Goal: Task Accomplishment & Management: Manage account settings

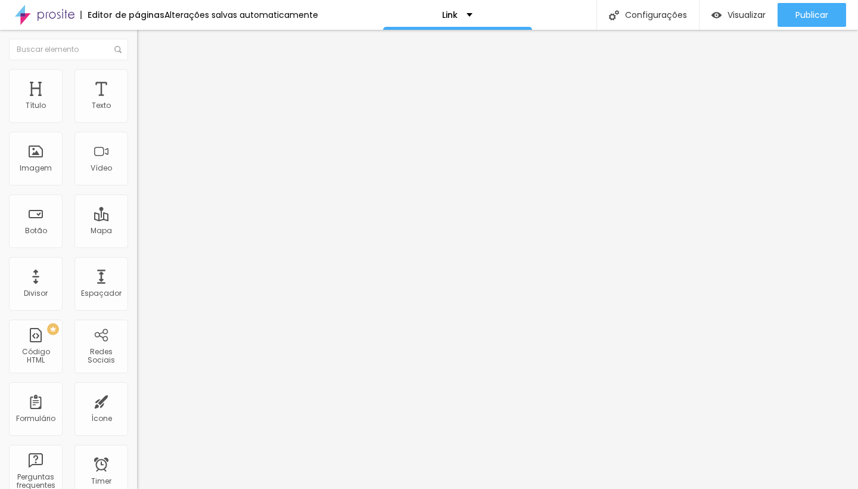
click at [137, 77] on li "Avançado" at bounding box center [205, 75] width 137 height 12
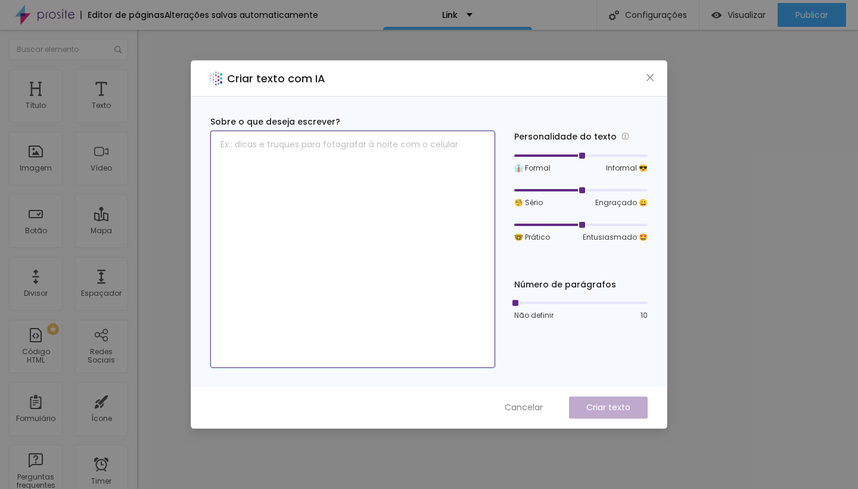
click at [352, 176] on textarea at bounding box center [352, 249] width 285 height 237
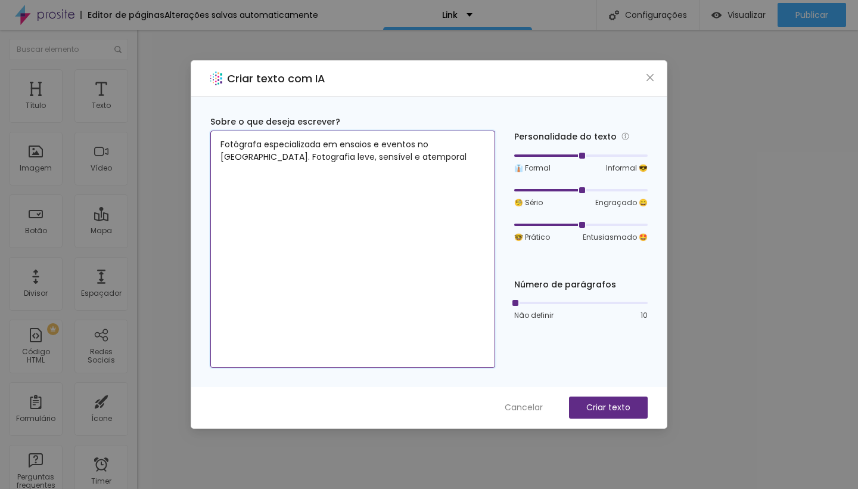
drag, startPoint x: 286, startPoint y: 156, endPoint x: 430, endPoint y: 166, distance: 143.9
click at [430, 166] on textarea "Fotógrafa especializada em ensaios e eventos no [GEOGRAPHIC_DATA]. Fotografia l…" at bounding box center [352, 249] width 285 height 237
type textarea "Fotógrafa especializada em ensaios e eventos no [GEOGRAPHIC_DATA]."
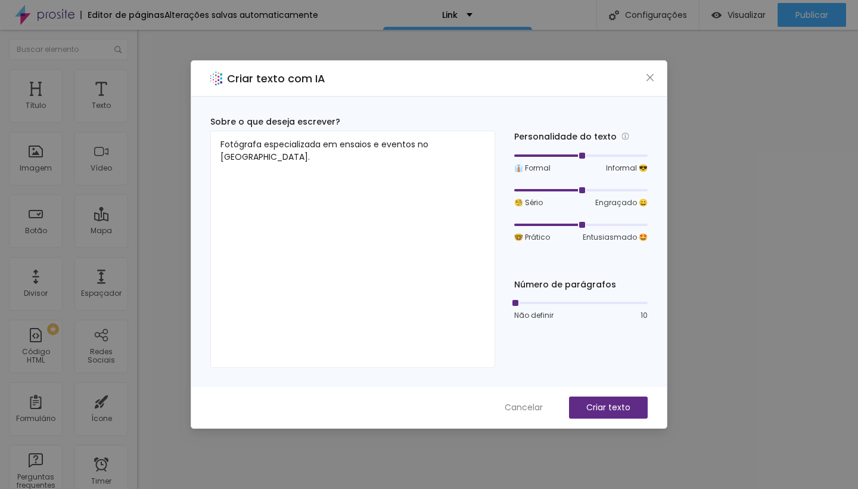
click at [624, 422] on div "Cancelar Criar texto" at bounding box center [429, 407] width 476 height 41
click at [621, 412] on p "Criar texto" at bounding box center [608, 407] width 44 height 13
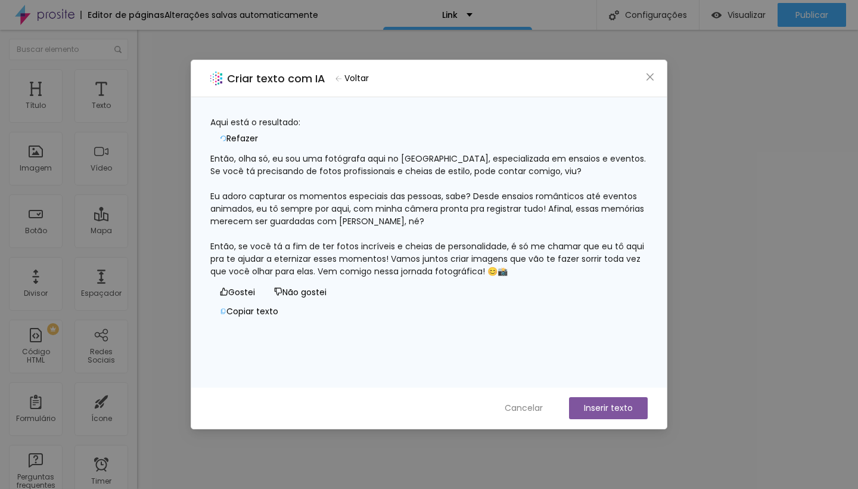
click at [258, 132] on span "Refazer" at bounding box center [242, 138] width 32 height 13
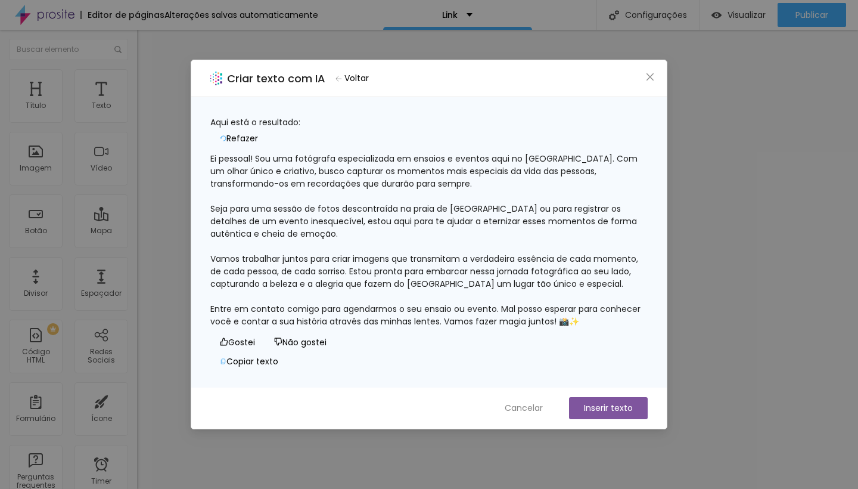
click at [357, 75] on span "Voltar" at bounding box center [356, 78] width 24 height 13
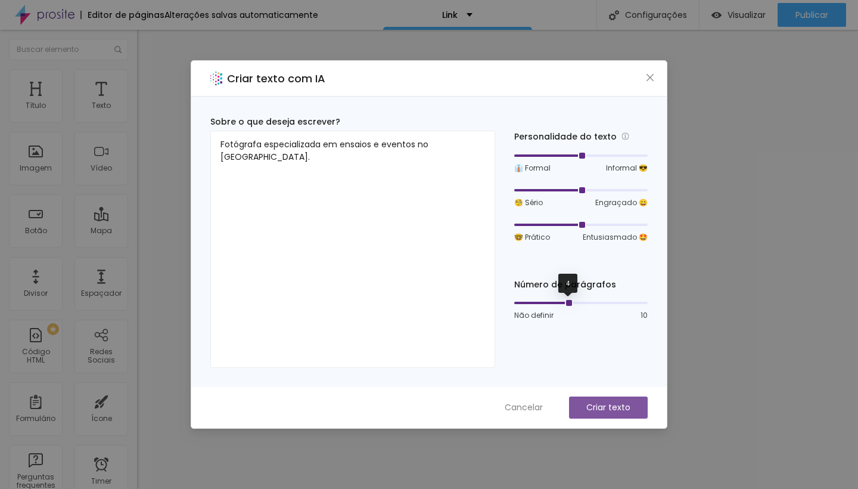
drag, startPoint x: 516, startPoint y: 303, endPoint x: 575, endPoint y: 307, distance: 59.7
click at [575, 307] on div "Não definir 10" at bounding box center [580, 309] width 133 height 23
drag, startPoint x: 567, startPoint y: 303, endPoint x: 541, endPoint y: 303, distance: 26.2
click at [541, 303] on div at bounding box center [541, 303] width 6 height 6
drag, startPoint x: 582, startPoint y: 156, endPoint x: 567, endPoint y: 158, distance: 15.1
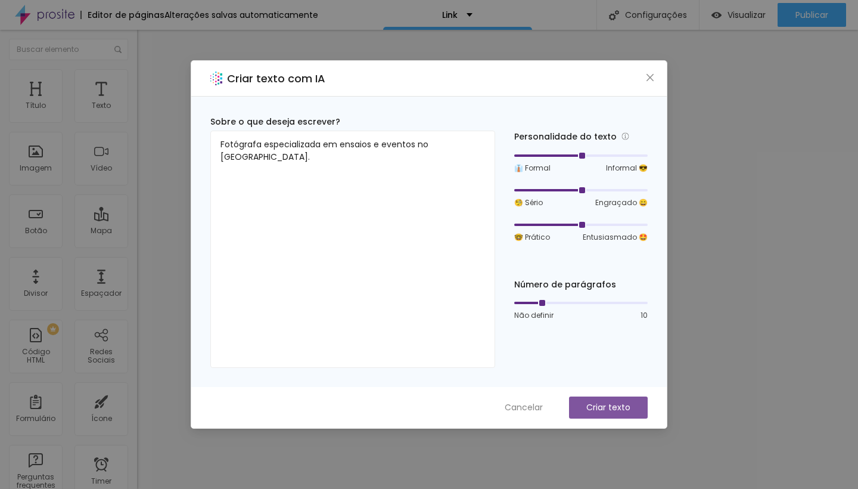
click at [567, 158] on div at bounding box center [580, 155] width 133 height 7
drag, startPoint x: 585, startPoint y: 157, endPoint x: 551, endPoint y: 160, distance: 34.7
click at [547, 159] on div at bounding box center [548, 156] width 6 height 6
drag, startPoint x: 583, startPoint y: 190, endPoint x: 606, endPoint y: 190, distance: 22.7
click at [606, 190] on div at bounding box center [580, 190] width 133 height 7
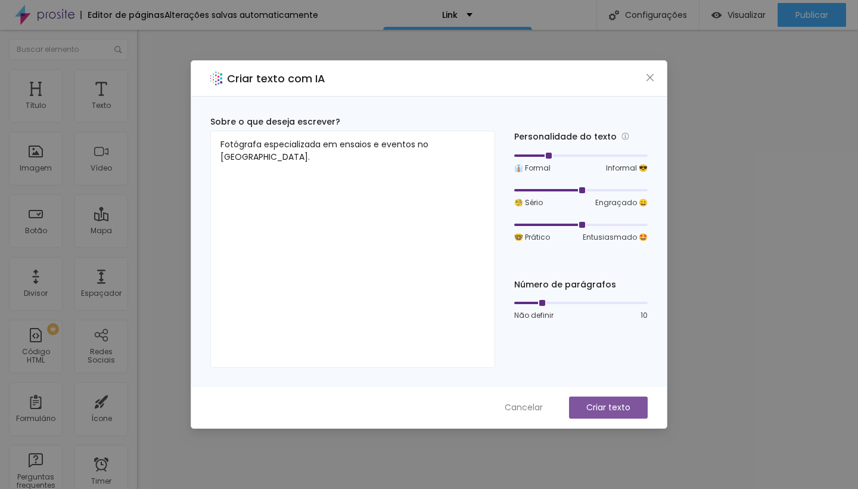
drag, startPoint x: 617, startPoint y: 190, endPoint x: 588, endPoint y: 191, distance: 29.2
click at [588, 191] on div at bounding box center [580, 190] width 133 height 7
drag, startPoint x: 583, startPoint y: 222, endPoint x: 622, endPoint y: 226, distance: 39.0
click at [622, 226] on div at bounding box center [580, 224] width 133 height 7
click at [635, 409] on button "Criar texto" at bounding box center [608, 407] width 79 height 22
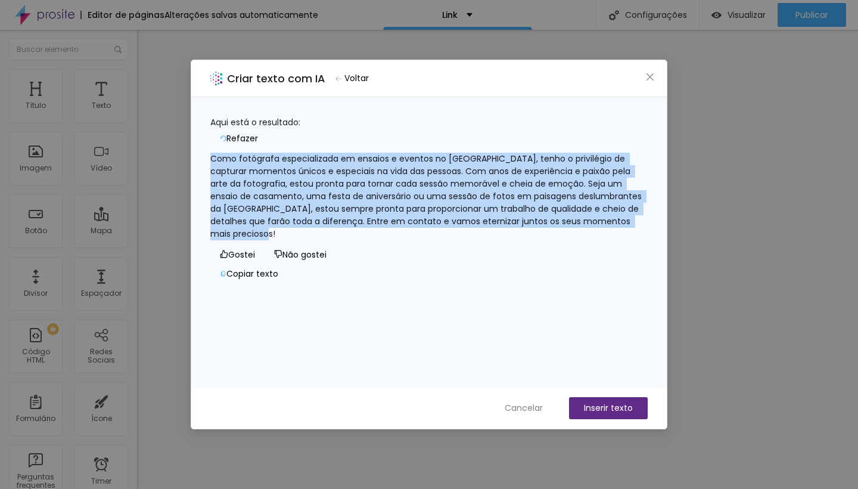
drag, startPoint x: 472, startPoint y: 234, endPoint x: 208, endPoint y: 153, distance: 276.3
click at [208, 153] on div "Aqui está o resultado: Refazer Como fotógrafa especializada em ensaios e evento…" at bounding box center [429, 242] width 476 height 290
copy div "Como fotógrafa especializada em ensaios e eventos no [GEOGRAPHIC_DATA], tenho o…"
click at [624, 407] on button "Inserir texto" at bounding box center [608, 408] width 79 height 22
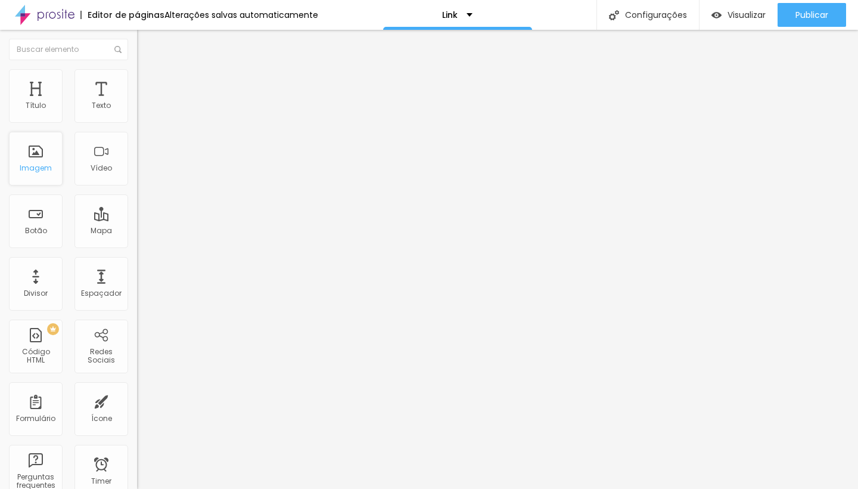
click at [49, 160] on div "Imagem" at bounding box center [36, 159] width 54 height 54
click at [37, 159] on div "Imagem" at bounding box center [36, 159] width 54 height 54
click at [137, 103] on span "Trocar imagem" at bounding box center [169, 97] width 65 height 10
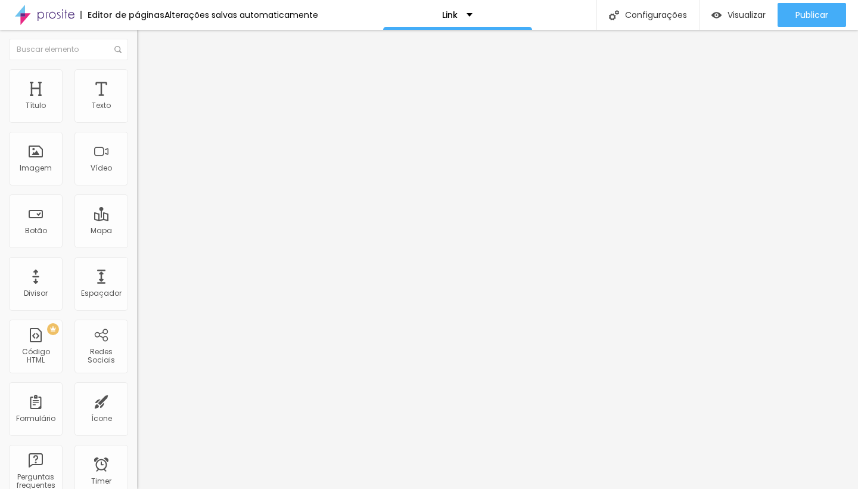
click at [137, 103] on span "Trocar imagem" at bounding box center [169, 97] width 65 height 10
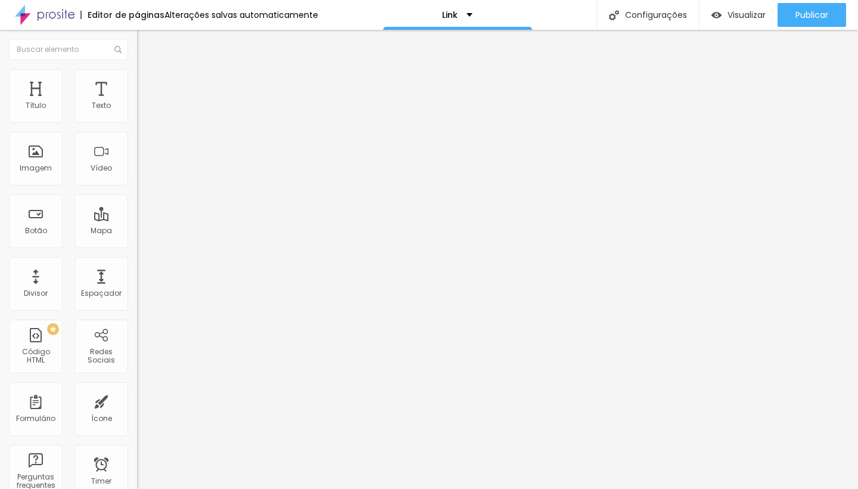
type input "1"
type input "1.1"
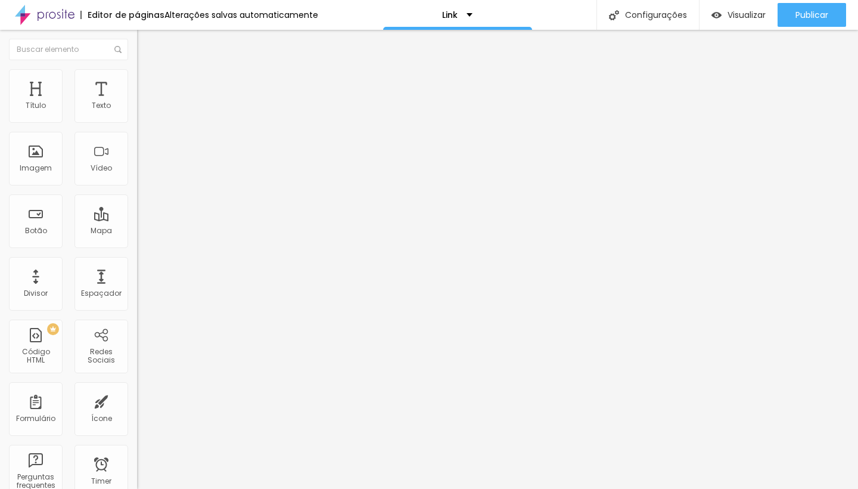
type input "1.2"
type input "1.3"
type input "1.4"
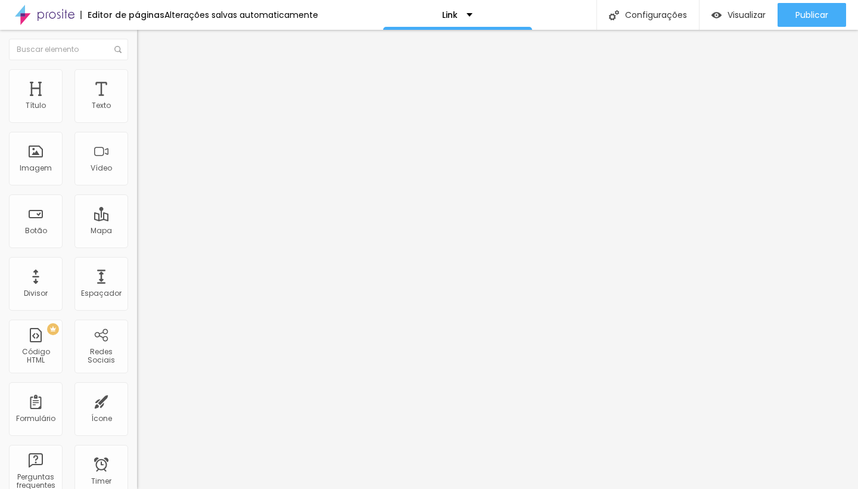
type input "1.4"
type input "1.5"
type input "1.4"
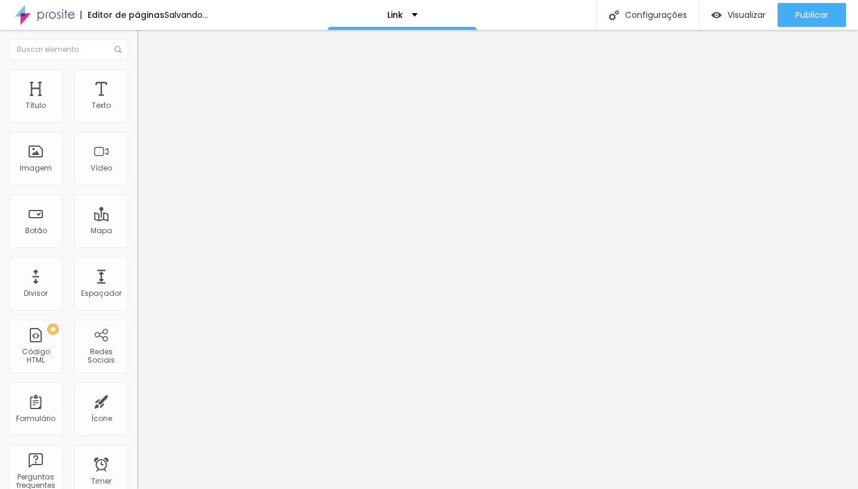
type input "1.5"
type input "1.6"
drag, startPoint x: 48, startPoint y: 172, endPoint x: 83, endPoint y: 172, distance: 34.6
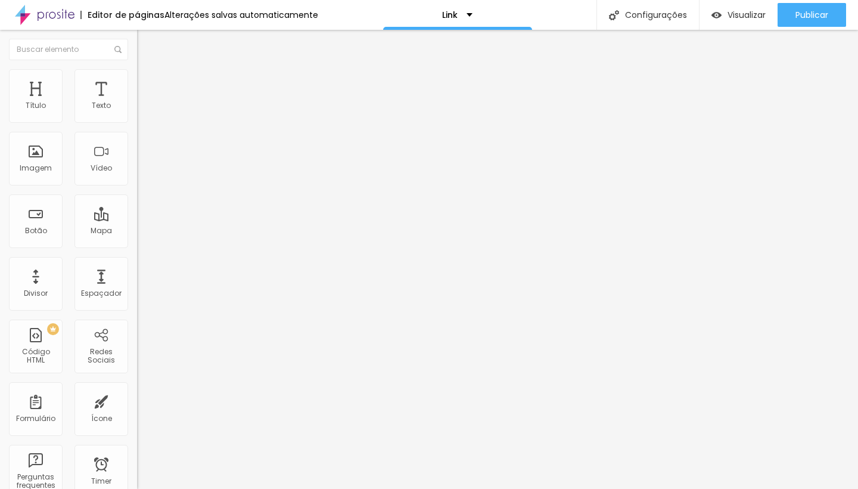
type input "1.6"
type input "15"
type input "14"
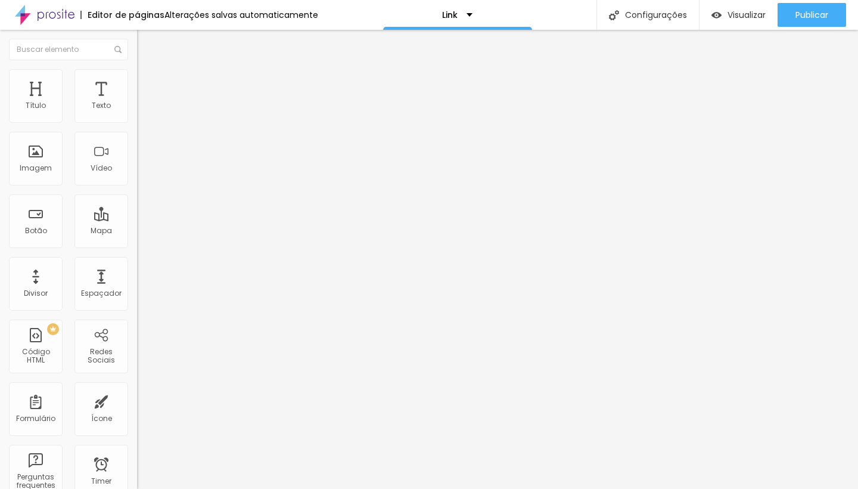
type input "14"
type input "13"
type input "12"
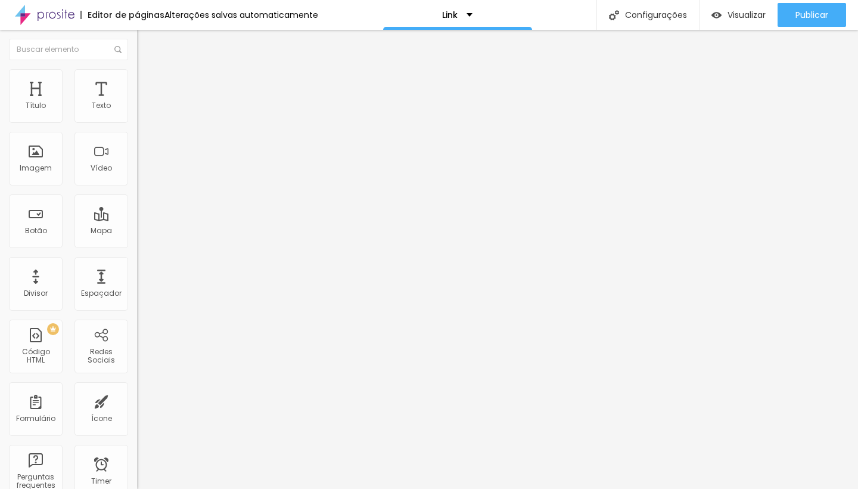
type input "11"
type input "10"
type input "9"
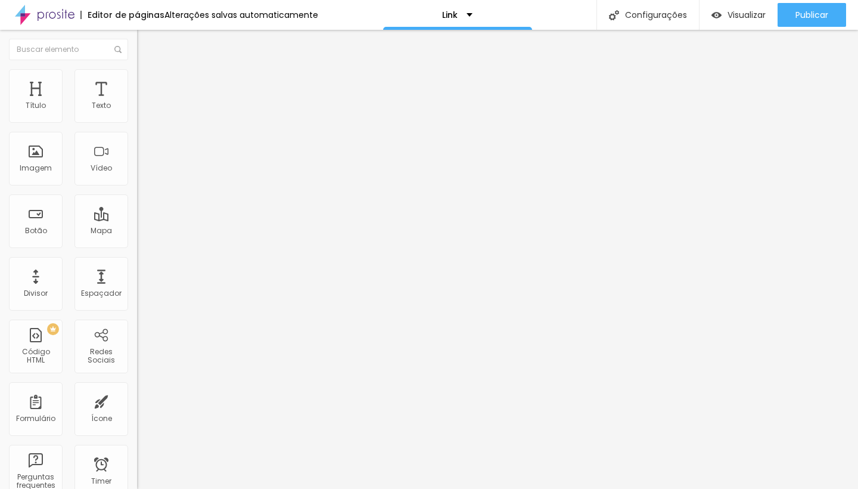
type input "9"
type input "10"
type input "11"
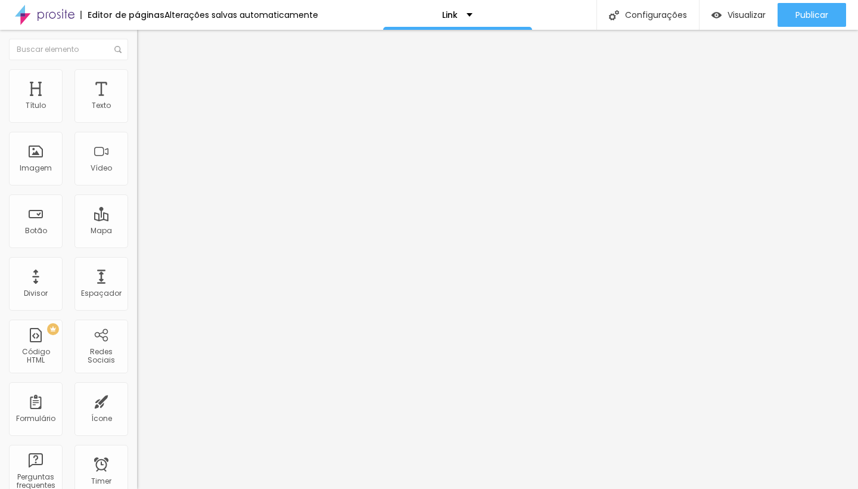
type input "12"
type input "13"
type input "14"
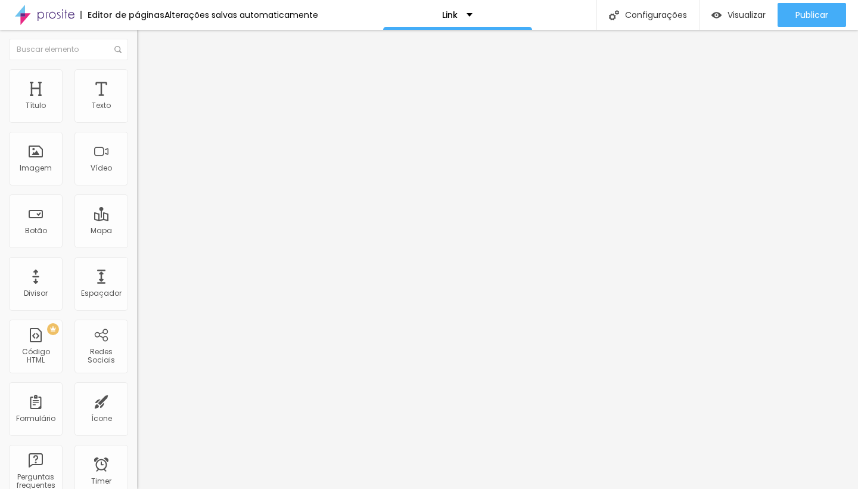
type input "14"
type input "15"
type input "16"
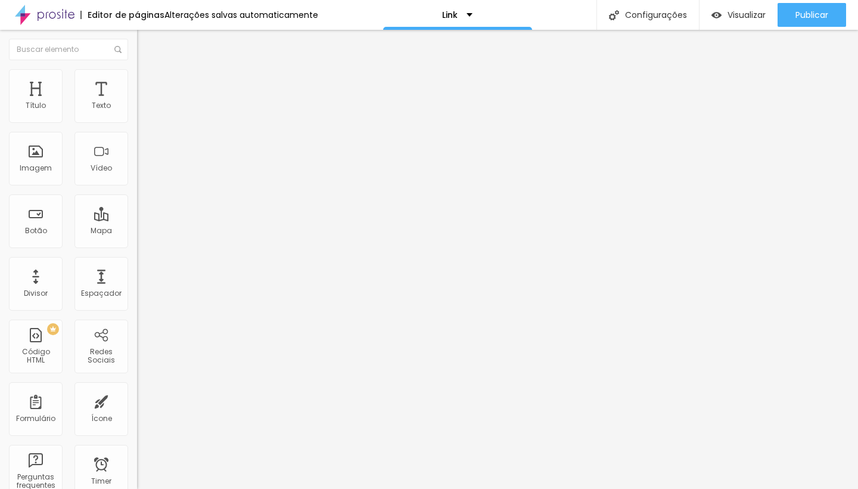
type input "17"
type input "18"
type input "19"
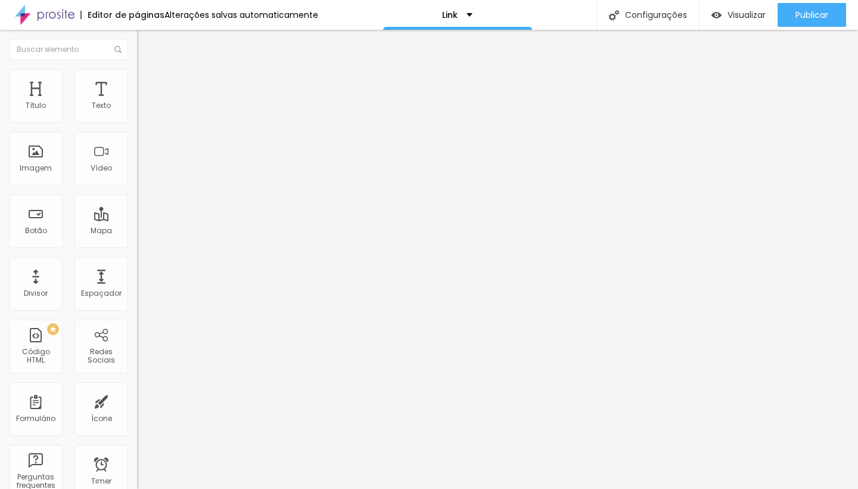
type input "19"
type input "20"
type input "21"
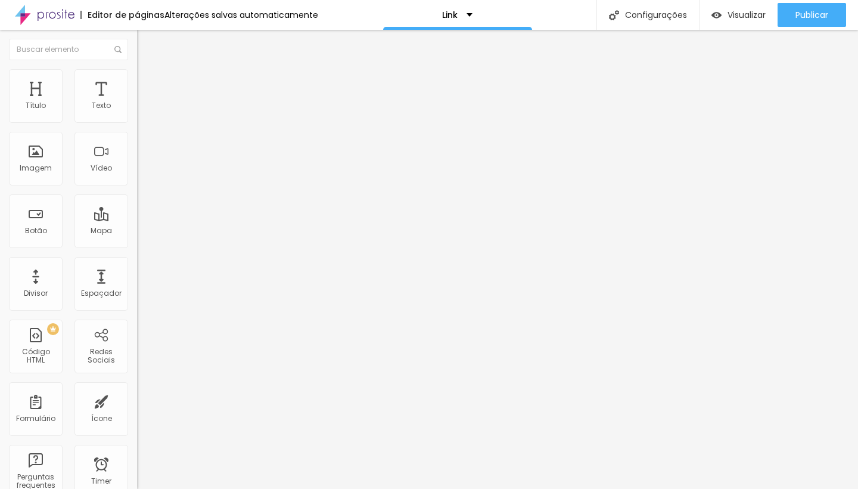
type input "22"
type input "23"
type input "24"
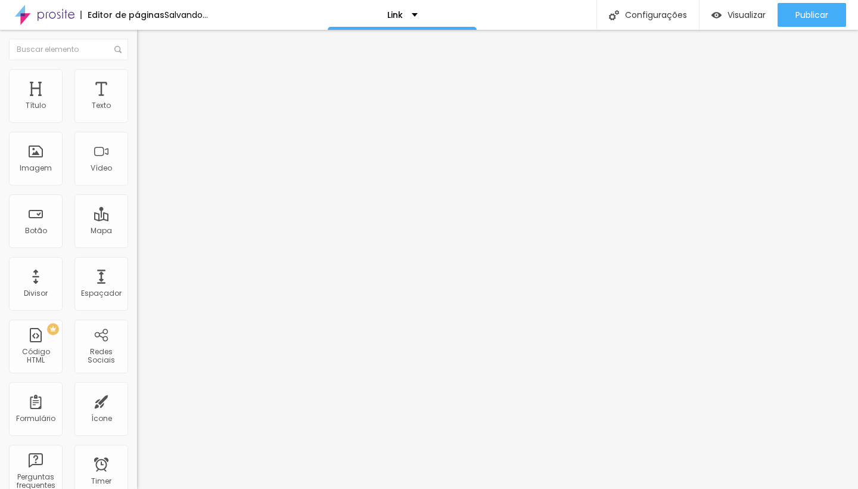
type input "24"
type input "25"
type input "26"
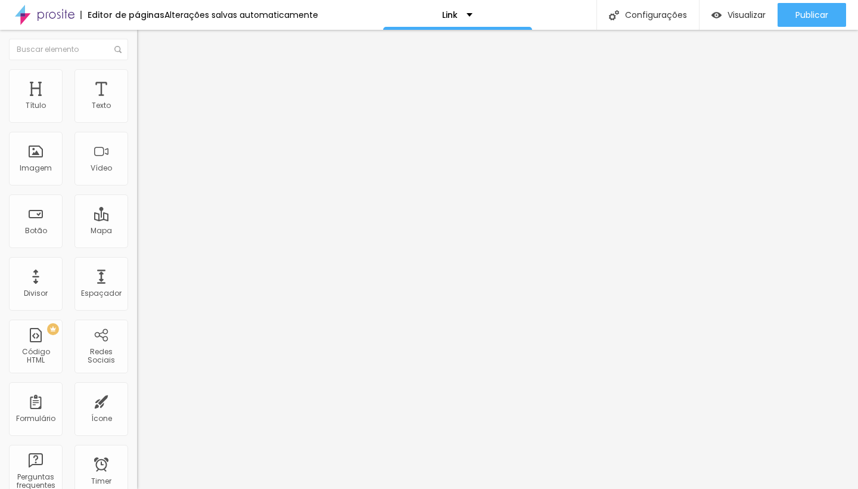
type input "27"
type input "26"
type input "25"
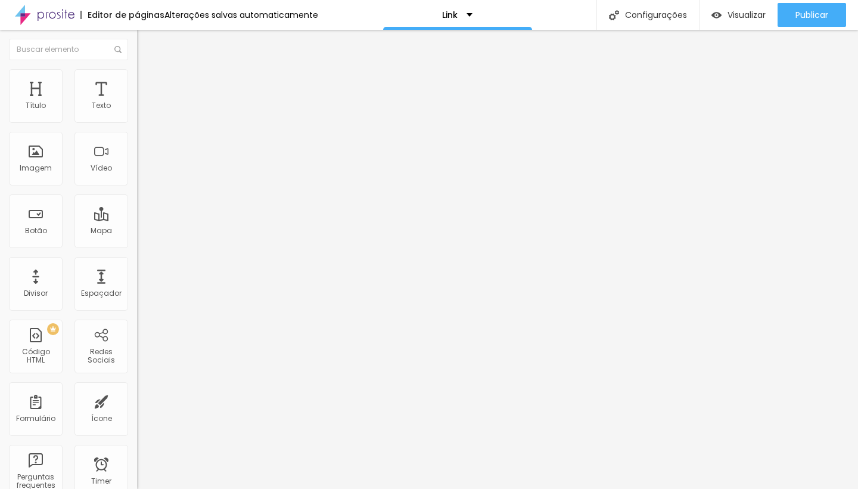
type input "25"
drag, startPoint x: 49, startPoint y: 115, endPoint x: 79, endPoint y: 125, distance: 31.5
type input "25"
click at [137, 125] on div "25 Tamanho do texto" at bounding box center [205, 165] width 137 height 169
type input "17"
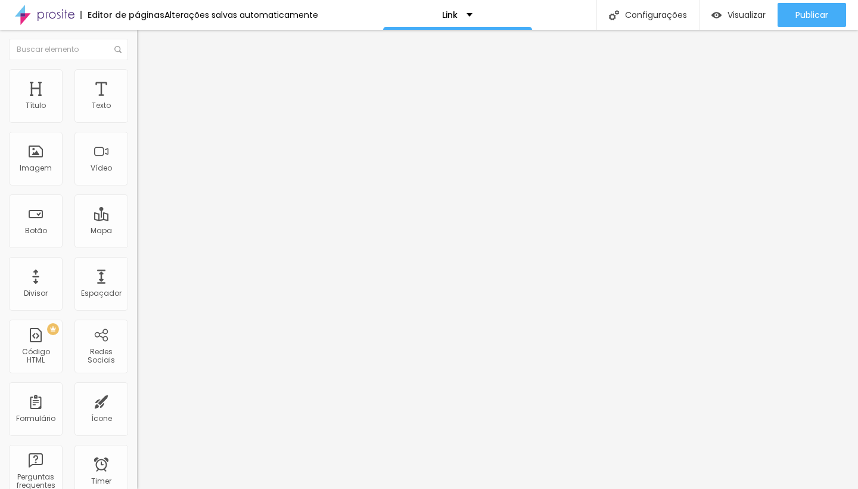
type input "17"
type input "18"
type input "19"
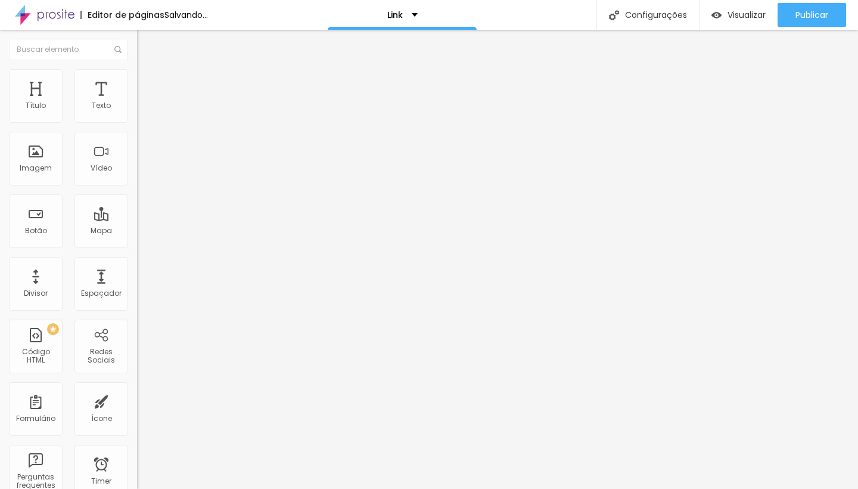
type input "20"
type input "21"
type input "22"
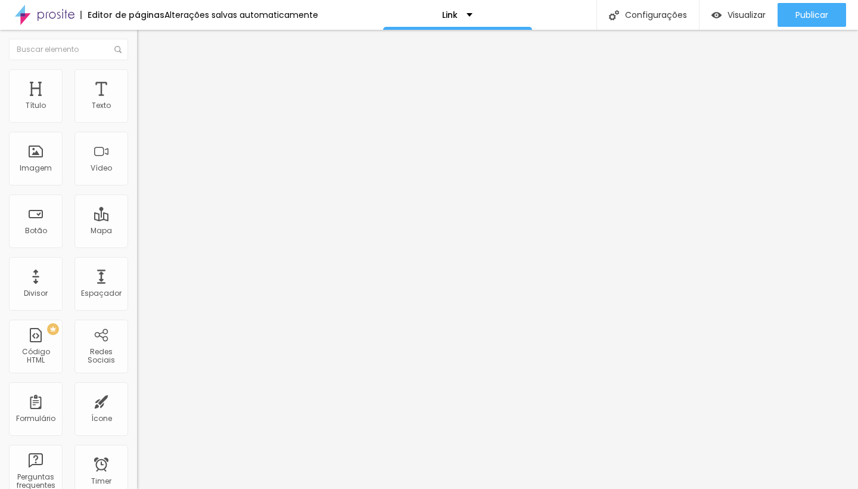
type input "22"
type input "23"
type input "24"
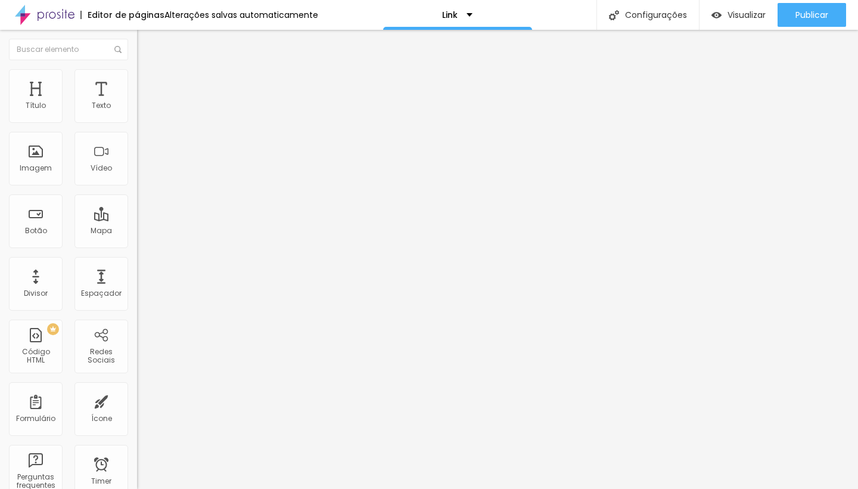
type input "25"
type input "26"
drag, startPoint x: 56, startPoint y: 116, endPoint x: 82, endPoint y: 116, distance: 26.2
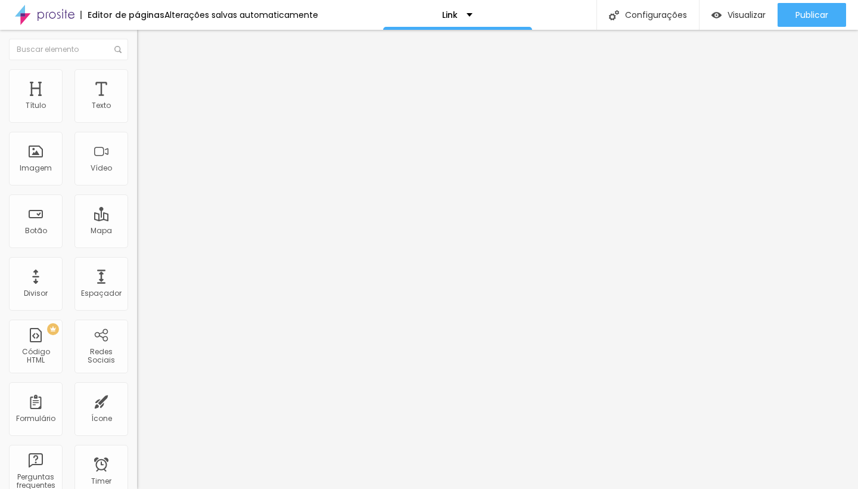
type input "26"
click at [137, 219] on input "range" at bounding box center [175, 224] width 77 height 10
type input "0.8"
type input "1.3"
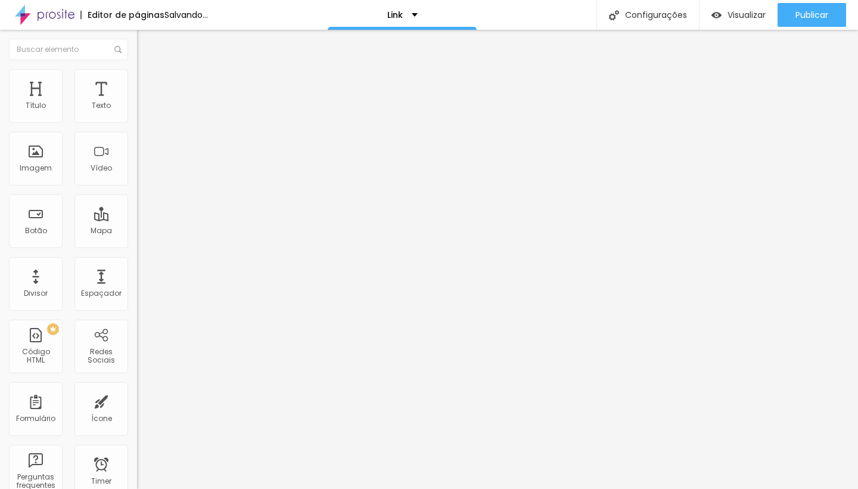
type input "1.3"
type input "2.2"
type input "2.7"
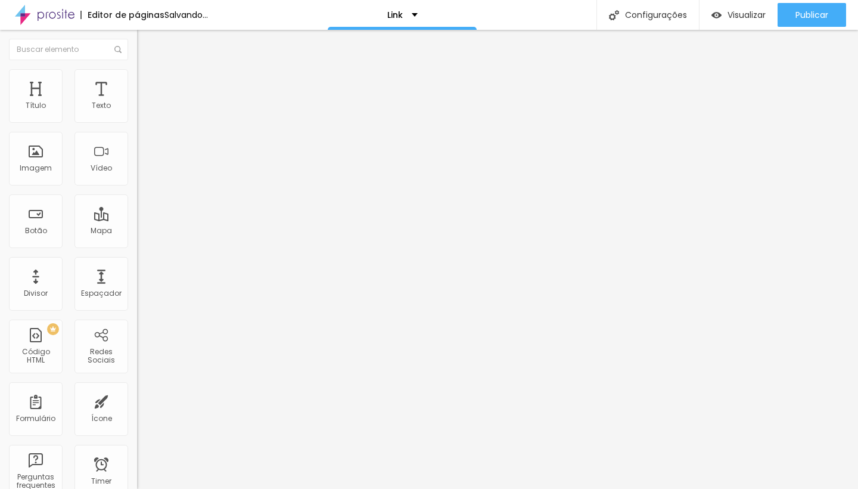
type input "3.1"
type input "3.4"
type input "3.7"
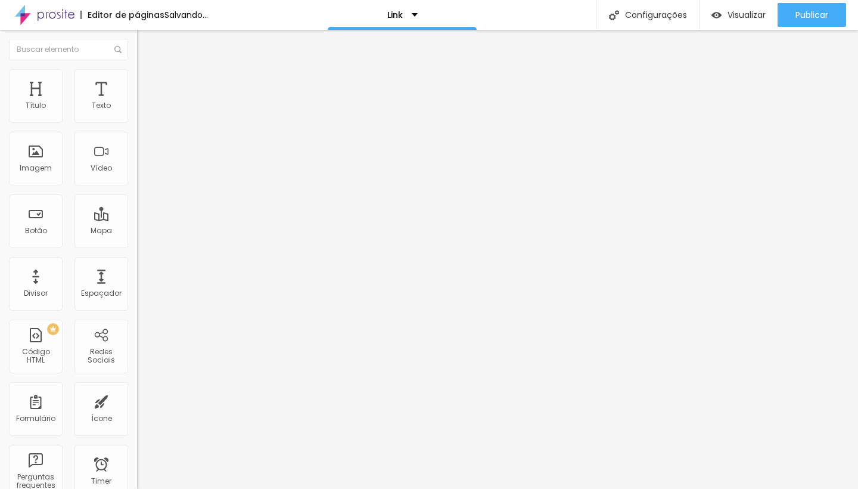
type input "3.7"
type input "4.1"
type input "4.2"
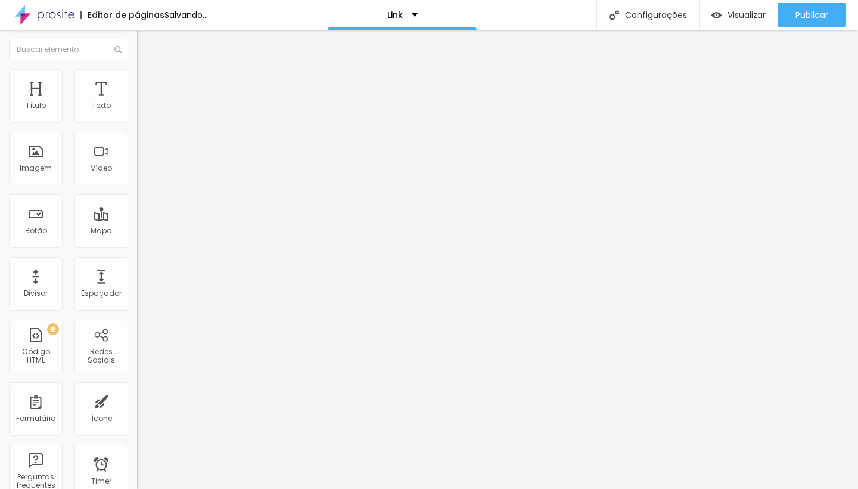
type input "4.3"
type input "4.5"
type input "4.4"
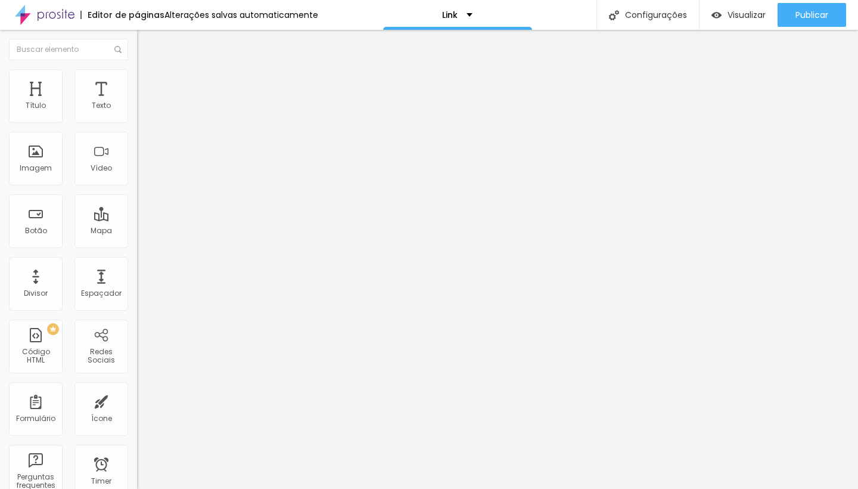
type input "4.4"
type input "4.1"
type input "3.9"
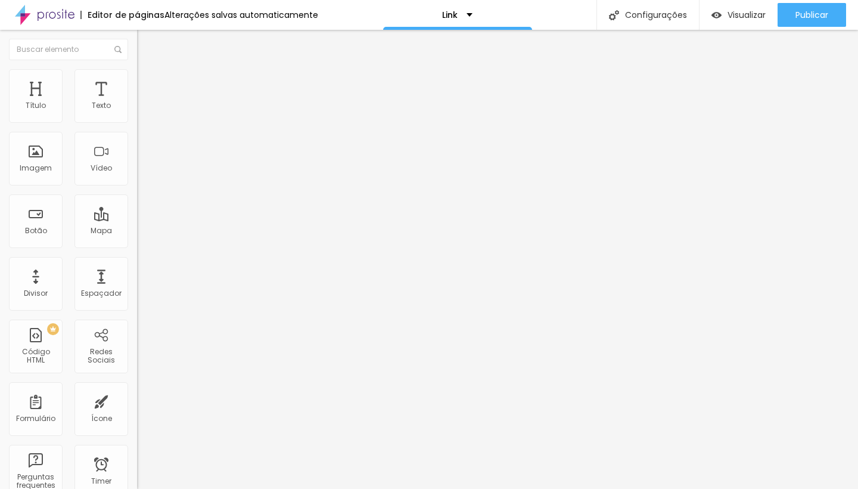
type input "3.8"
type input "3.7"
type input "3.5"
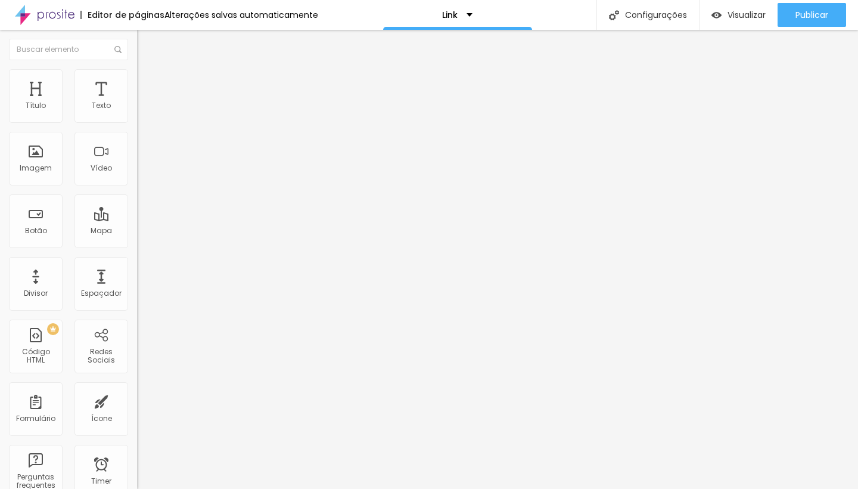
type input "3.5"
type input "3.4"
type input "3.3"
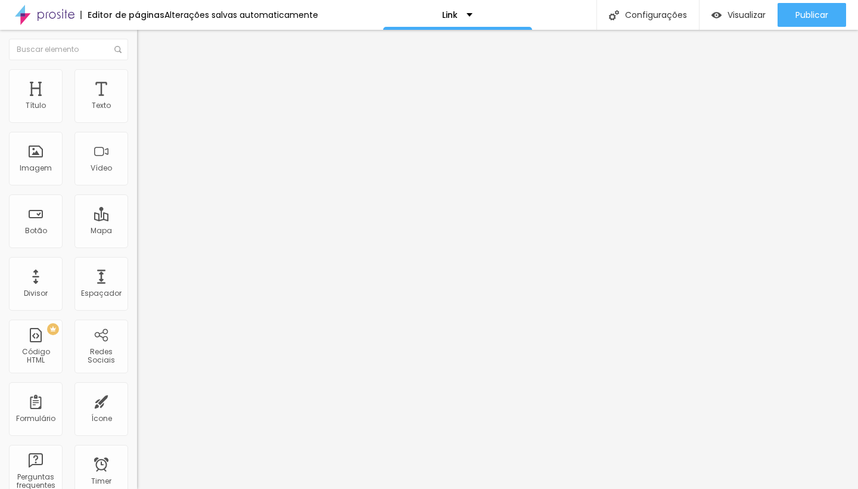
type input "3.2"
type input "3.1"
type input "3"
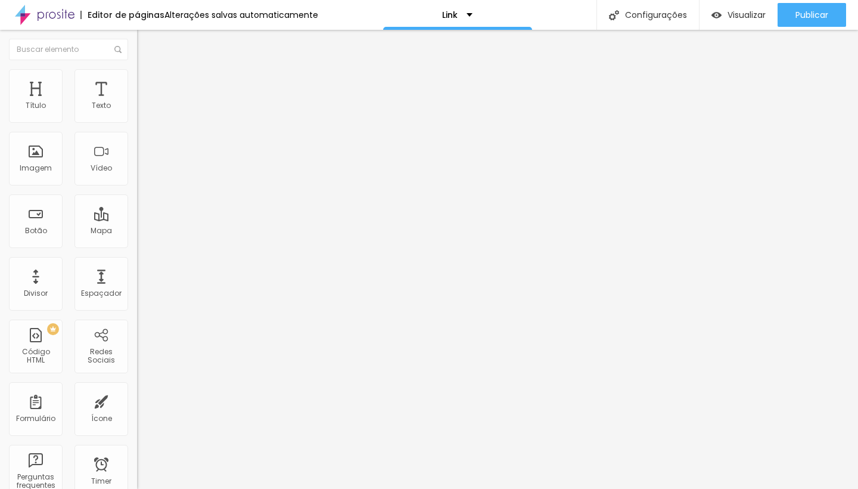
type input "3"
type input "2.8"
drag, startPoint x: 33, startPoint y: 143, endPoint x: 48, endPoint y: 142, distance: 14.9
type input "2.8"
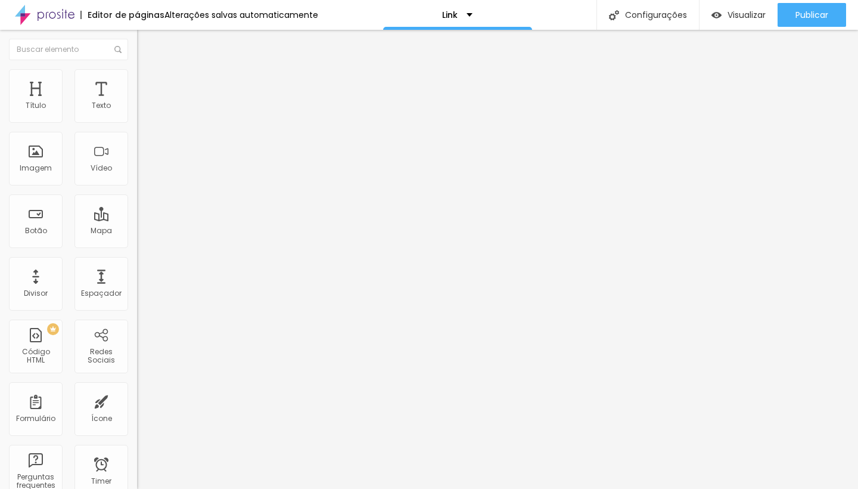
click at [137, 388] on input "range" at bounding box center [175, 393] width 77 height 10
type input "1.4"
type input "1.3"
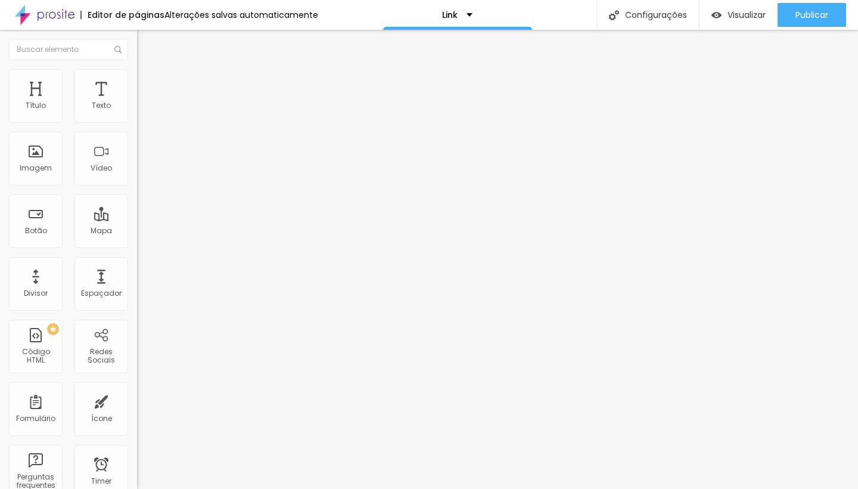
type input "1.2"
type input "1.1"
type input "1"
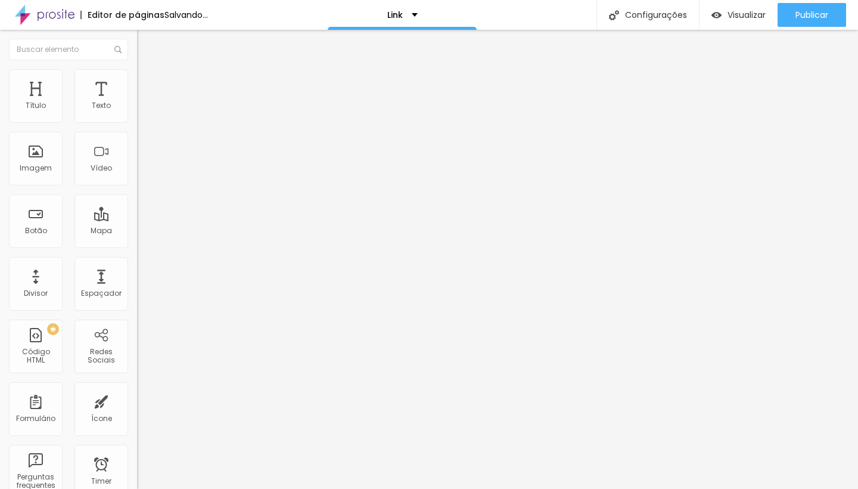
type input "1"
type input "0.9"
type input "0.8"
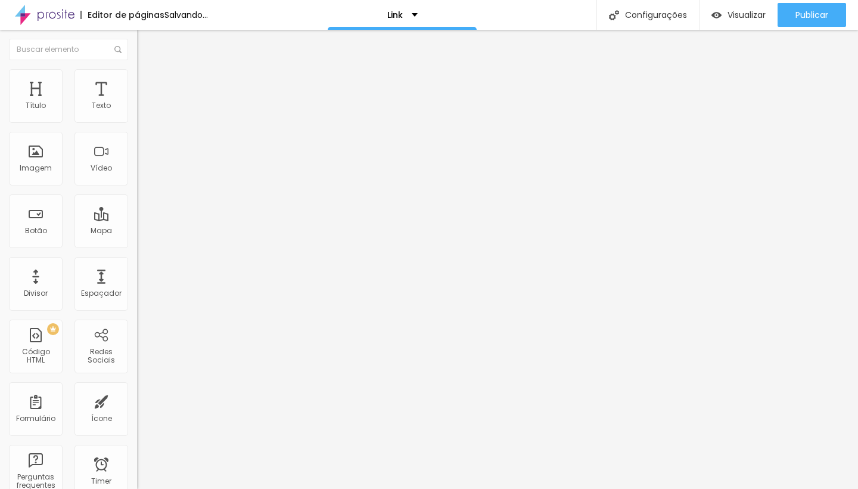
type input "0.7"
type input "0.6"
type input "0.5"
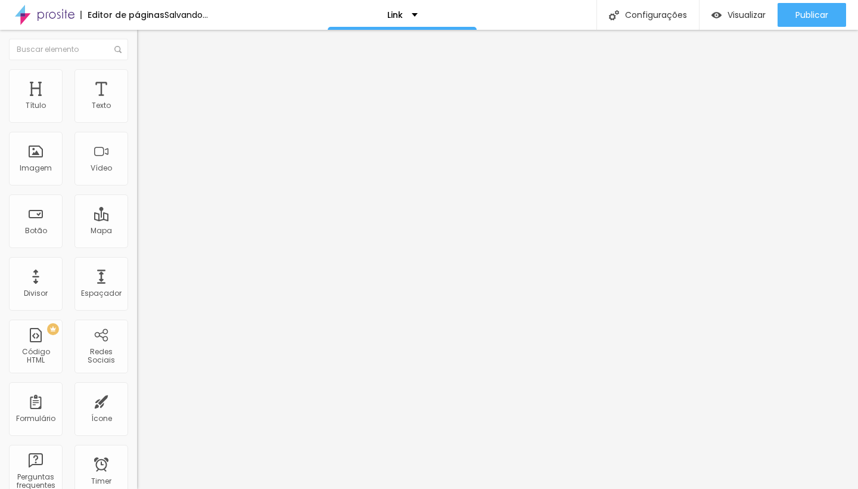
type input "0.5"
type input "0.6"
type input "0.7"
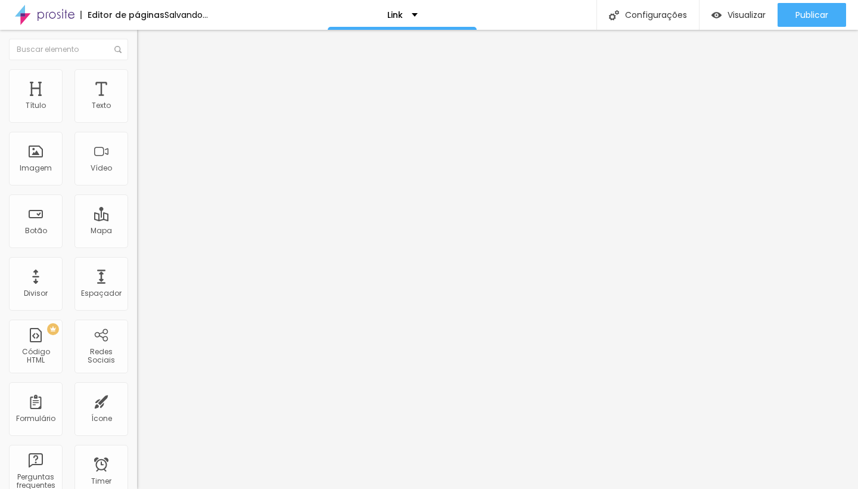
type input "0.8"
type input "0.9"
type input "1"
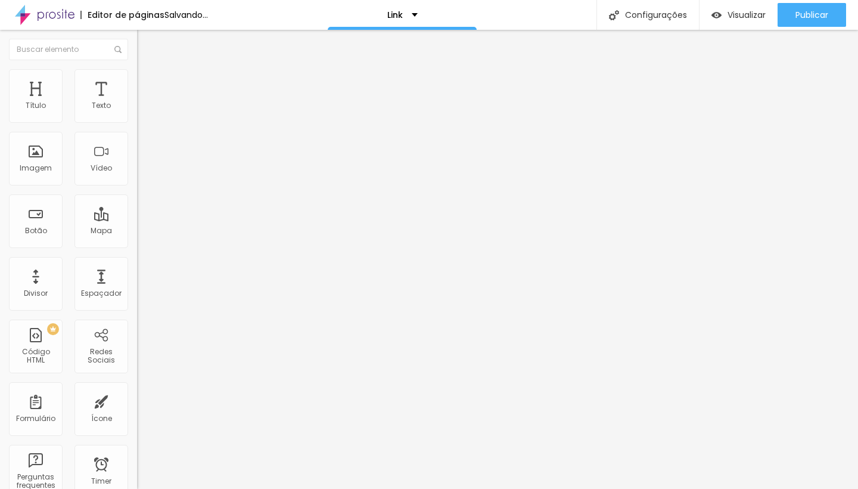
type input "1"
type input "1.1"
type input "1.2"
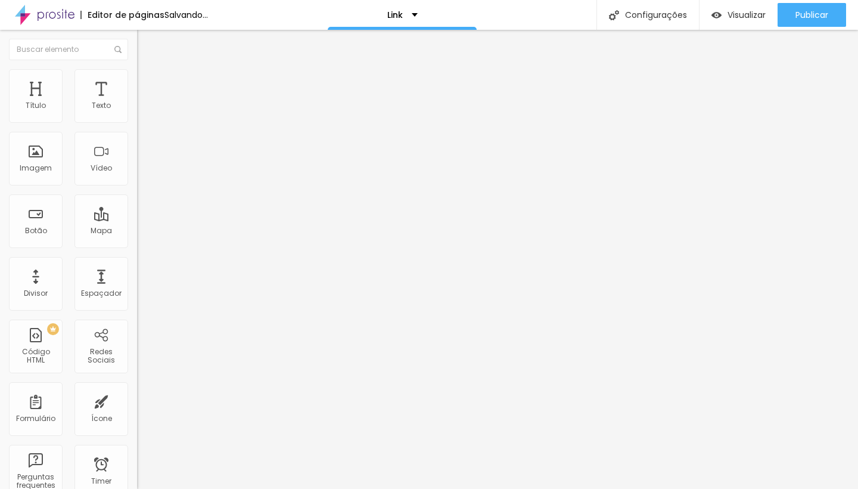
type input "1.3"
type input "1.4"
type input "1.5"
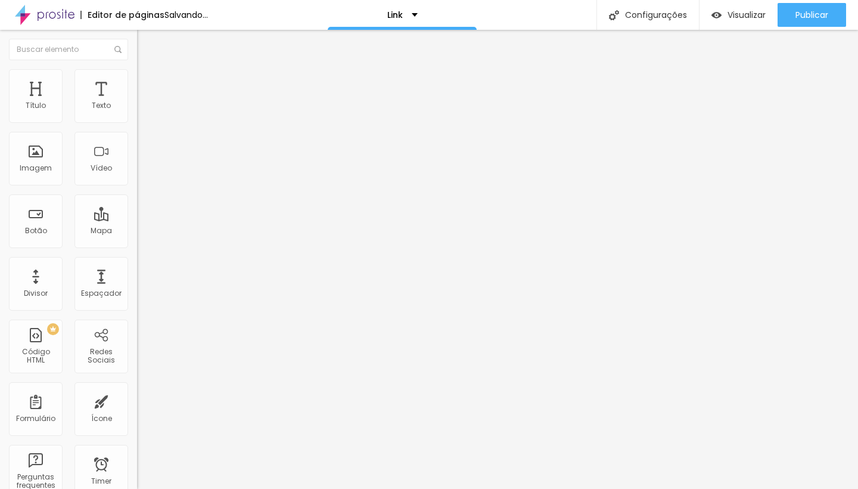
type input "1.5"
drag, startPoint x: 70, startPoint y: 172, endPoint x: 77, endPoint y: 170, distance: 7.5
type input "1.5"
click at [137, 120] on div "Modo Encaixotado Encaixotado Completo" at bounding box center [205, 109] width 137 height 33
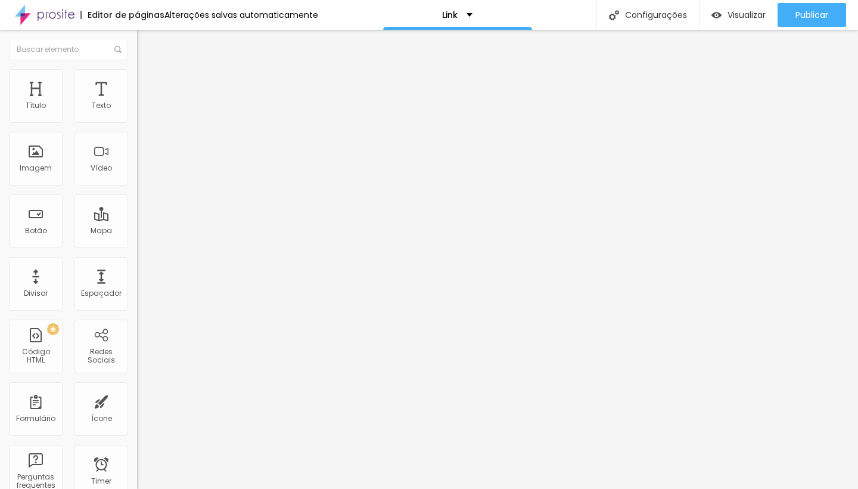
click at [137, 108] on span "Encaixotado" at bounding box center [160, 103] width 46 height 10
click at [137, 126] on div "Completo" at bounding box center [205, 122] width 137 height 7
click at [148, 82] on span "Estilo" at bounding box center [157, 77] width 18 height 10
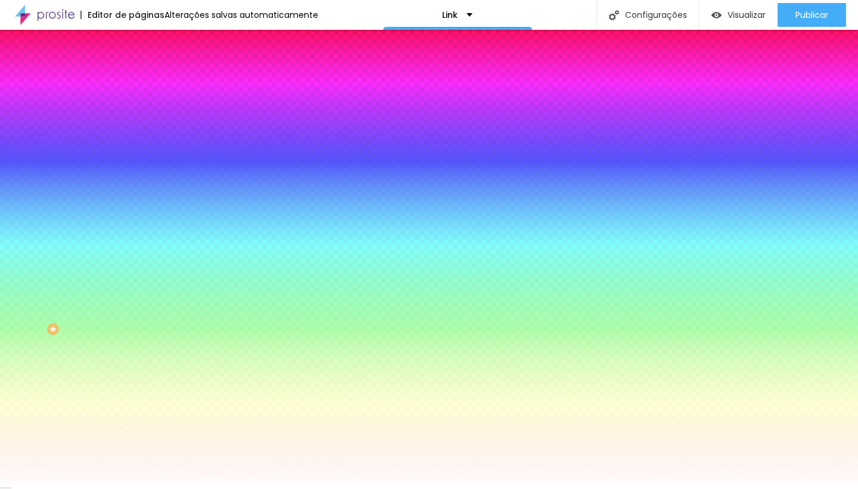
click at [148, 87] on span "Avançado" at bounding box center [167, 89] width 39 height 10
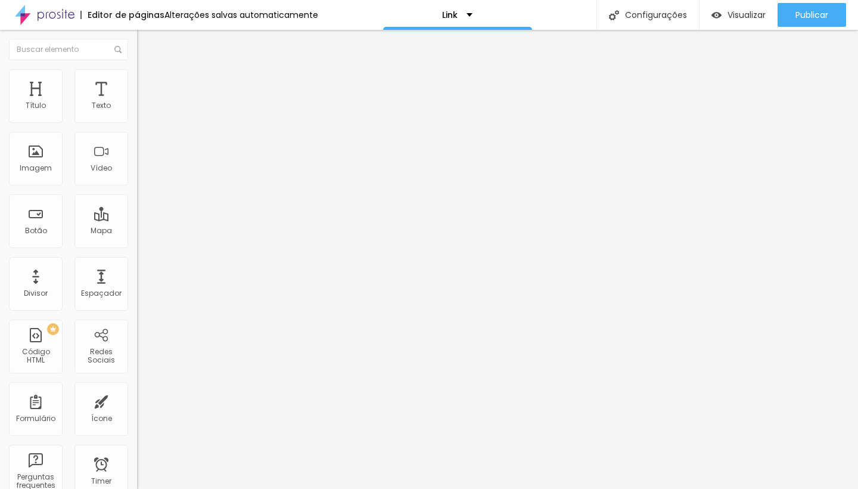
click at [148, 70] on span "Conteúdo" at bounding box center [166, 65] width 37 height 10
click at [137, 169] on div at bounding box center [205, 153] width 137 height 38
click at [137, 162] on img at bounding box center [141, 157] width 8 height 8
click at [137, 144] on div at bounding box center [205, 139] width 137 height 10
click at [137, 152] on img at bounding box center [141, 148] width 8 height 8
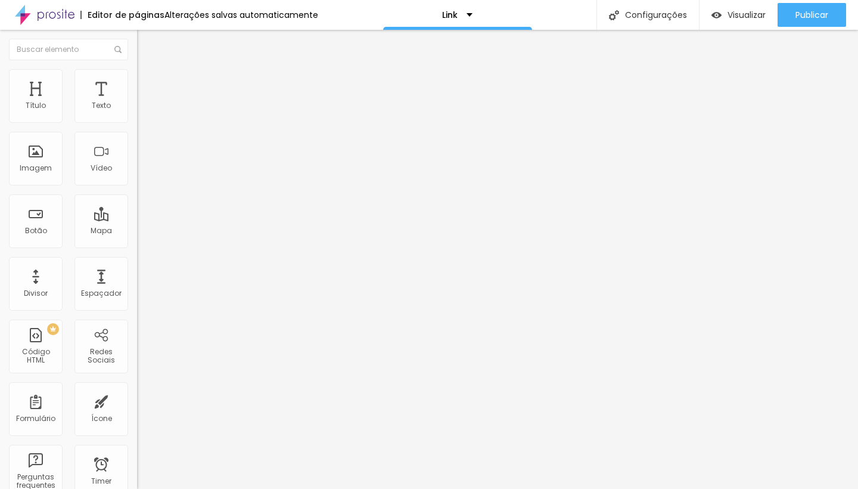
click at [146, 46] on img "button" at bounding box center [151, 44] width 10 height 10
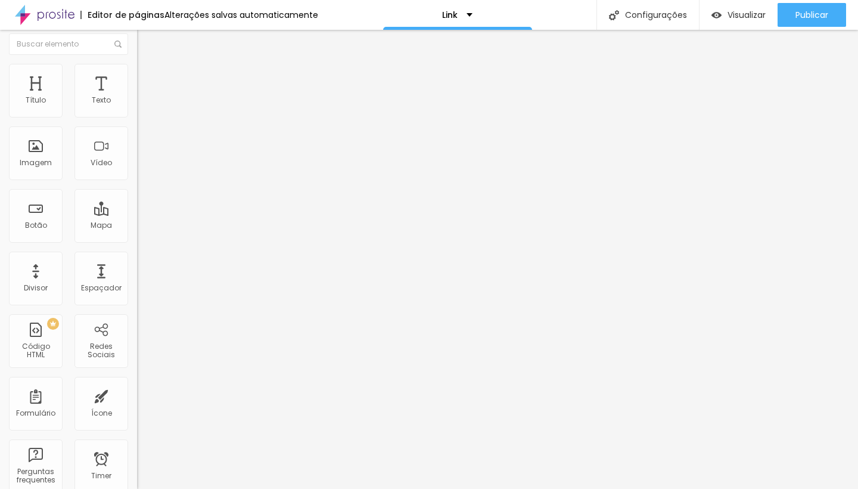
scroll to position [0, 0]
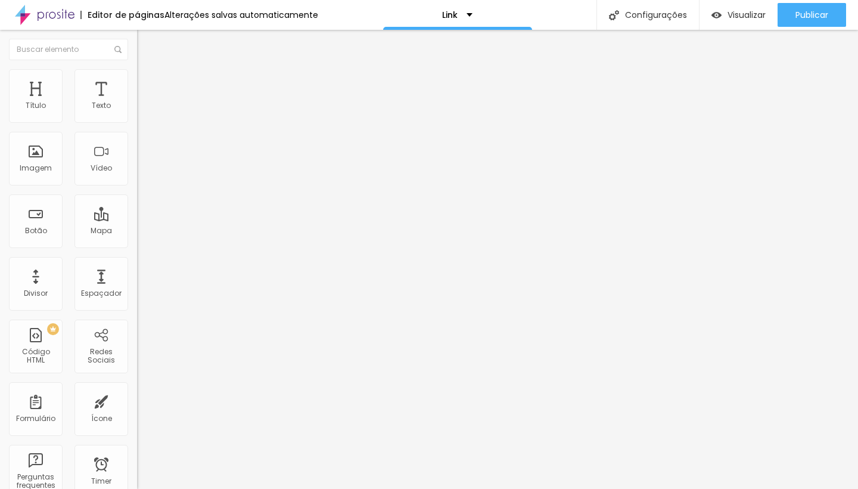
click at [146, 39] on div "Editar Botão" at bounding box center [180, 44] width 69 height 10
click at [137, 122] on input "text" at bounding box center [208, 116] width 143 height 12
type input "[PHONE_NUMBER]"
drag, startPoint x: 101, startPoint y: 222, endPoint x: 32, endPoint y: 214, distance: 69.6
click at [137, 412] on textarea "Olá, cheguei até você pela página {page_title} e gostaria de mais informações" at bounding box center [204, 422] width 135 height 20
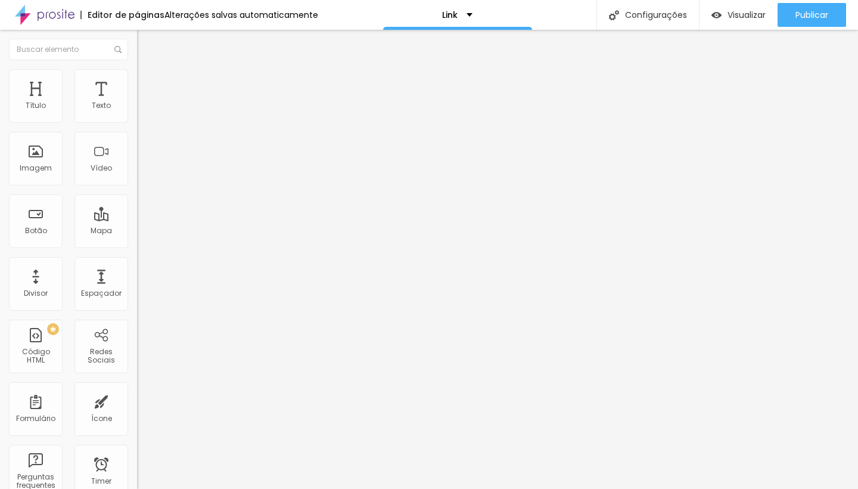
click at [137, 412] on textarea "Olá, gostaria de mais informações" at bounding box center [204, 422] width 135 height 20
type textarea "Olá, gostaria de mais informações sobre o seu trabalho!"
click at [137, 238] on input at bounding box center [218, 244] width 162 height 12
type input "brunaguersonfotografia"
click at [146, 45] on img "button" at bounding box center [151, 44] width 10 height 10
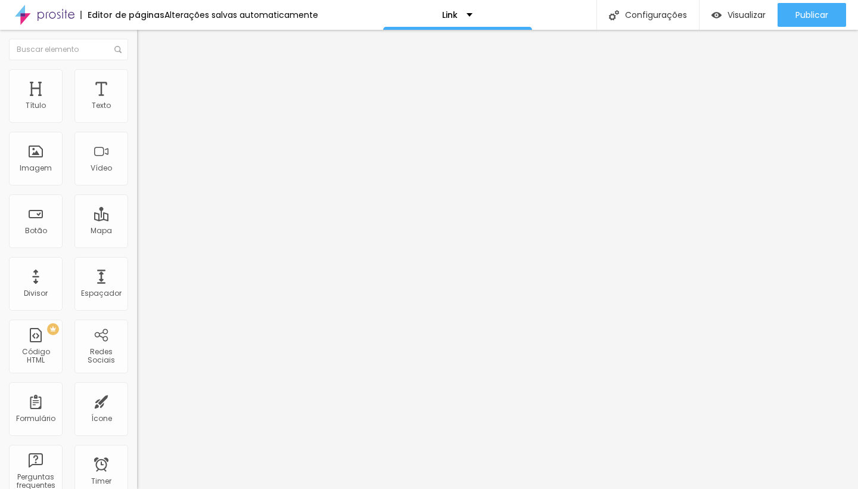
click at [146, 41] on div "Editar Google Reviews" at bounding box center [200, 44] width 109 height 10
click at [137, 65] on li "Conteúdo" at bounding box center [205, 63] width 137 height 12
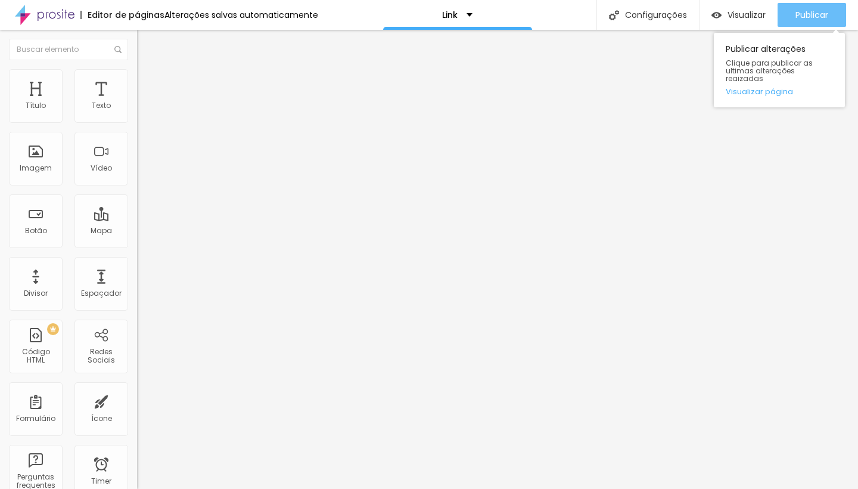
click at [803, 21] on div "Publicar" at bounding box center [812, 15] width 33 height 24
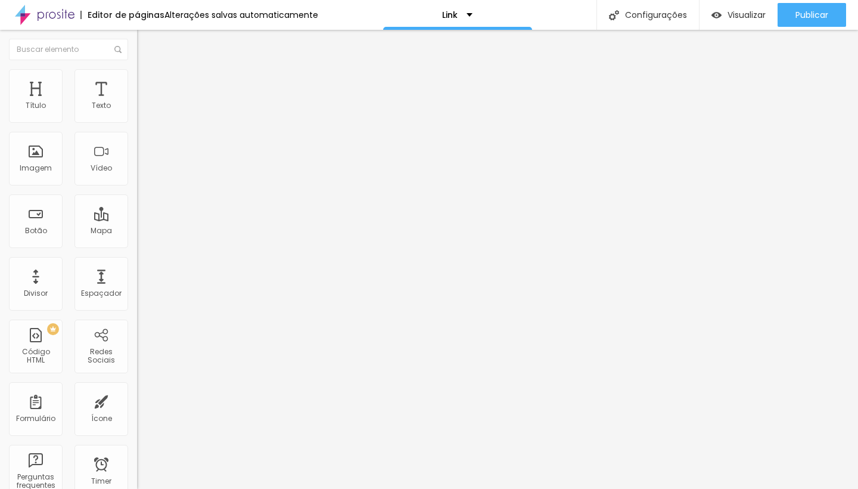
click at [137, 249] on span "Procure o perfil da empresa pelo nome." at bounding box center [195, 257] width 117 height 17
click at [137, 238] on input at bounding box center [218, 244] width 162 height 12
paste input "https://share.google/Xa8gTkju98J0OsdsA"
type input "https://share.google/Xa8gTkju98J0OsdsA"
click at [137, 265] on div "Exibir informações de" at bounding box center [205, 268] width 137 height 7
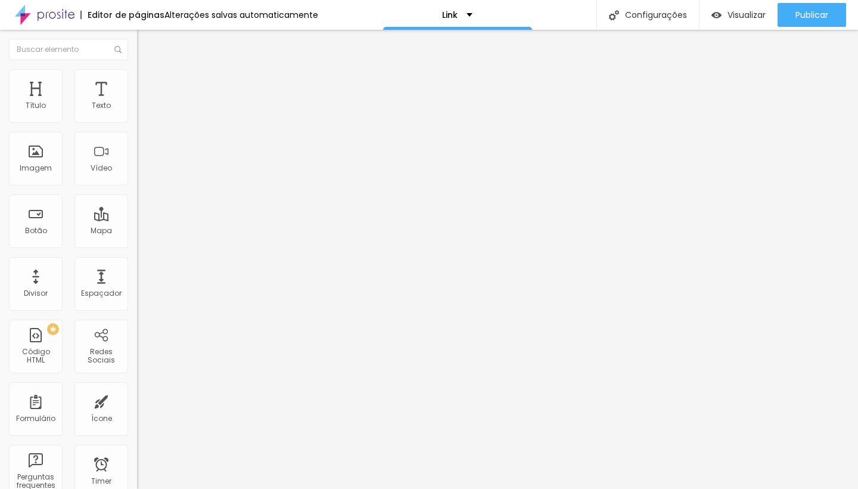
click at [137, 238] on input "https://share.google/Xa8gTkju98J0OsdsA" at bounding box center [218, 244] width 162 height 12
type input "b"
type input "Bruna Fotografia Guerson"
click at [137, 238] on input at bounding box center [218, 244] width 162 height 12
paste input "Bruna Guerson Fotografia | Fotógrafa de Família e Eventos no Rio de Janeiro Rio…"
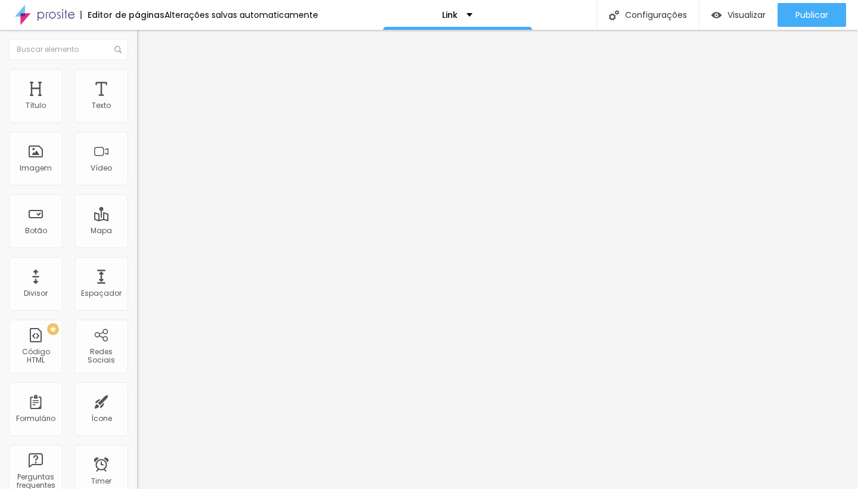
type input "Bruna Guerson Fotografia"
click at [137, 73] on li "Estilo" at bounding box center [205, 75] width 137 height 12
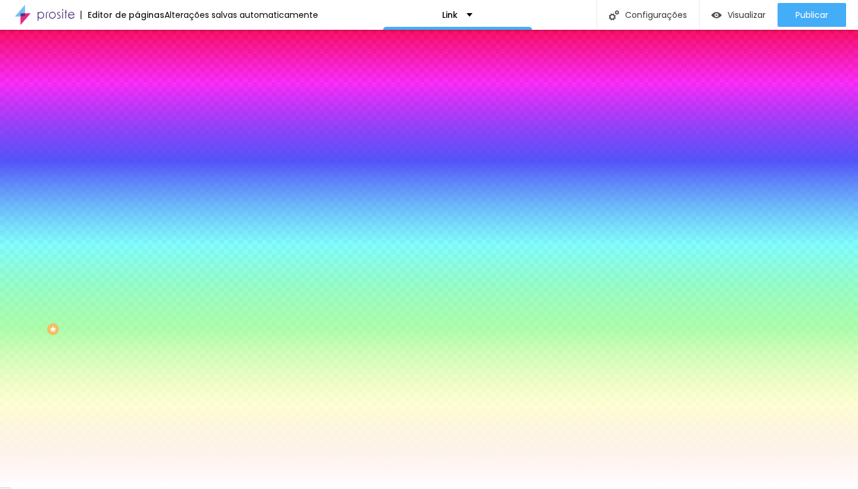
click at [137, 68] on img at bounding box center [142, 62] width 11 height 11
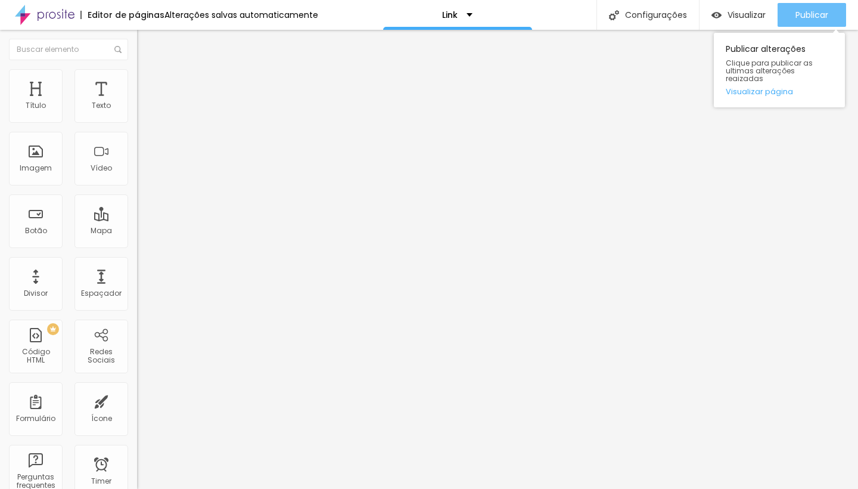
click at [813, 14] on span "Publicar" at bounding box center [812, 15] width 33 height 10
